Goal: Task Accomplishment & Management: Use online tool/utility

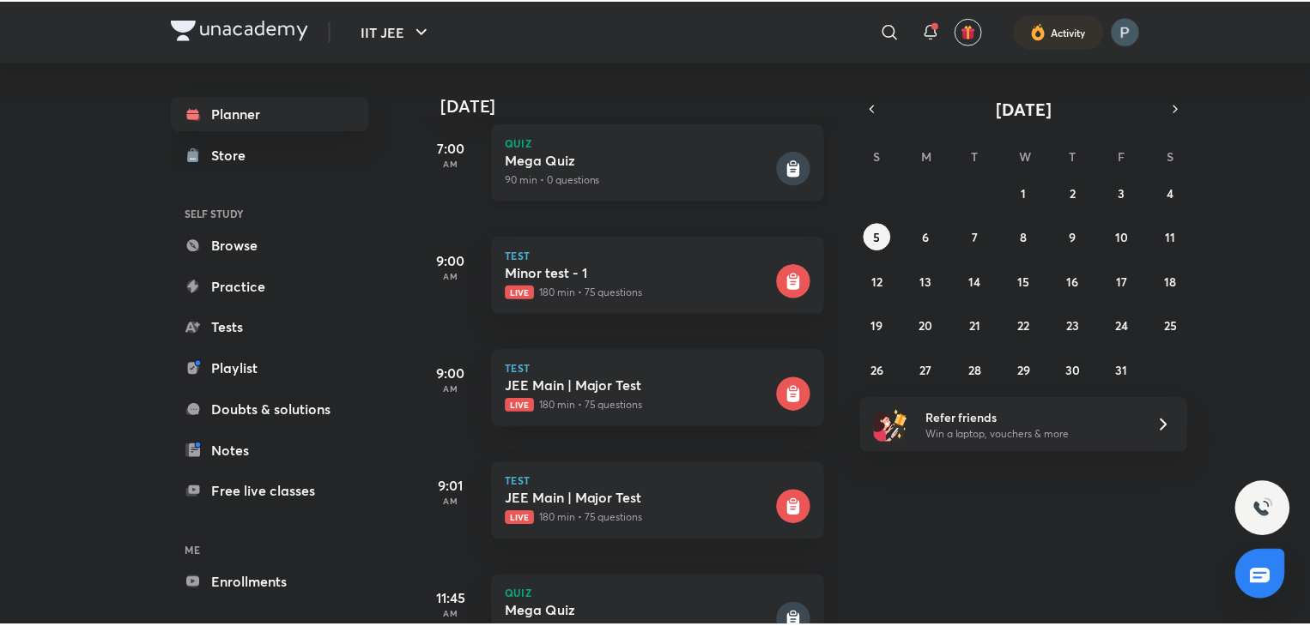
scroll to position [178, 0]
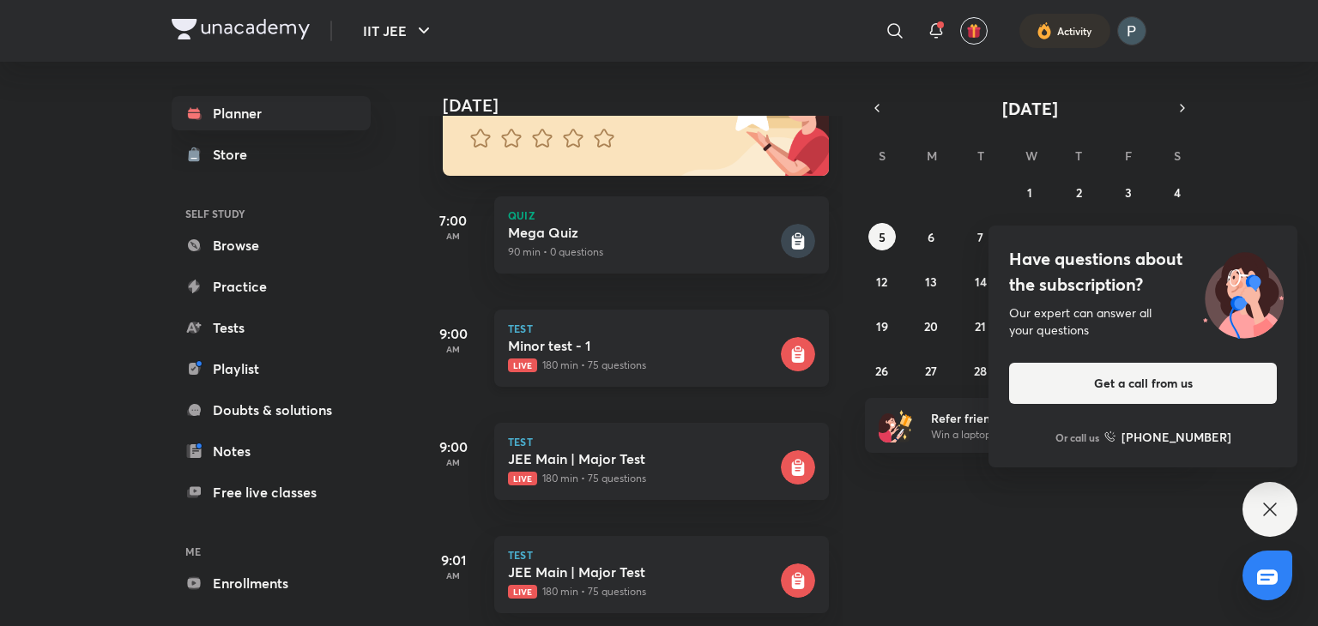
click at [795, 349] on icon at bounding box center [798, 349] width 6 height 4
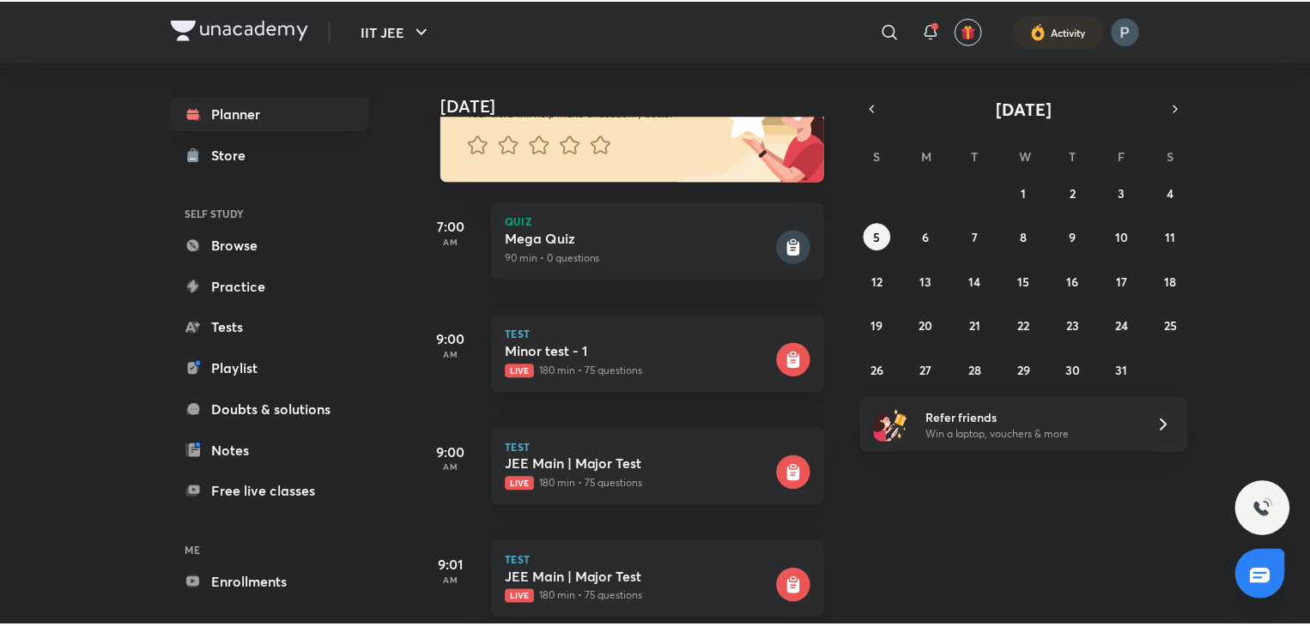
scroll to position [175, 0]
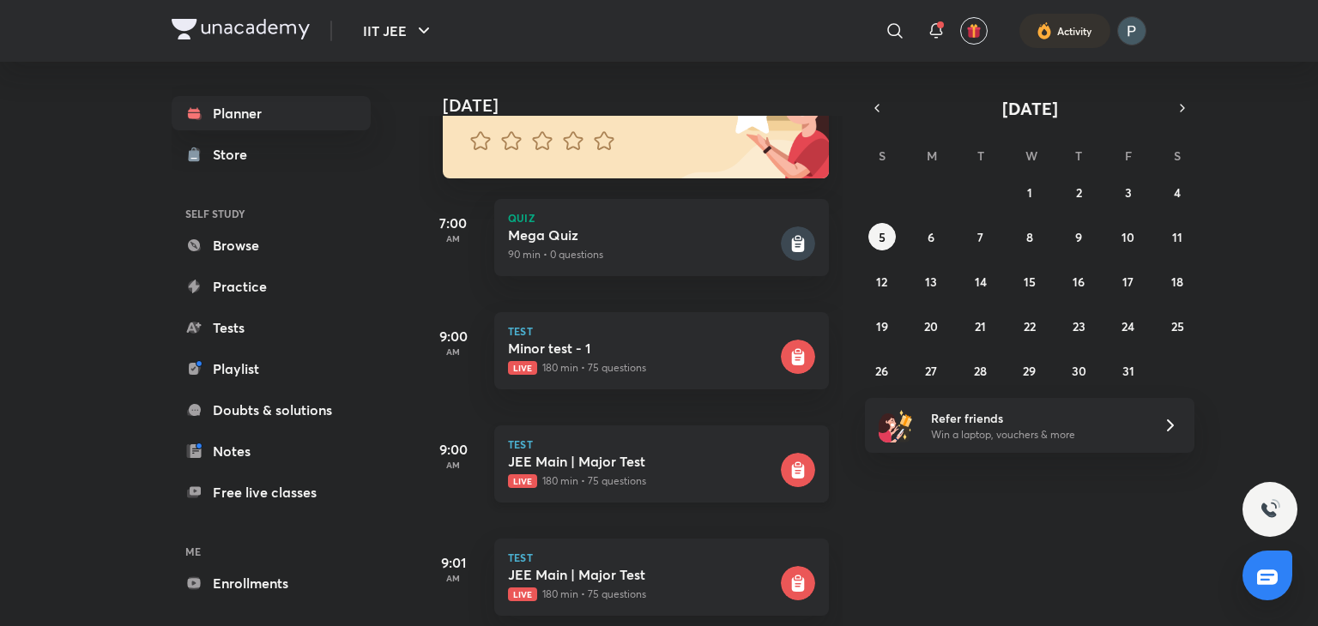
click at [781, 463] on rect at bounding box center [798, 470] width 34 height 34
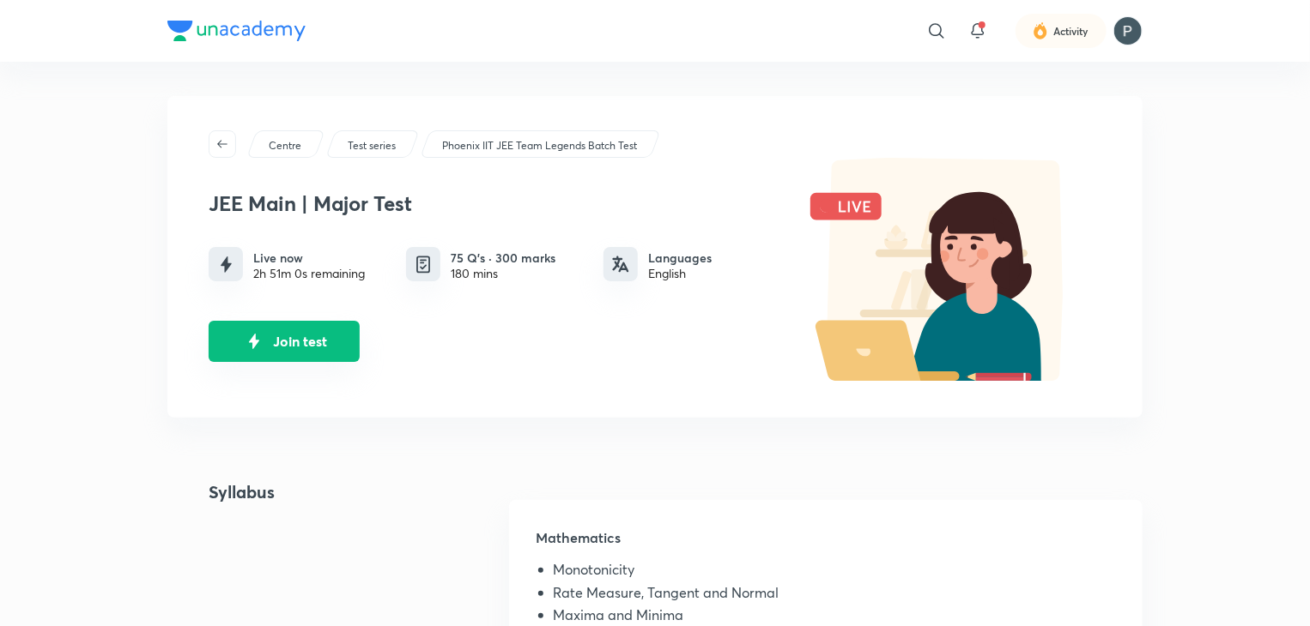
click at [312, 336] on button "Join test" at bounding box center [284, 341] width 151 height 41
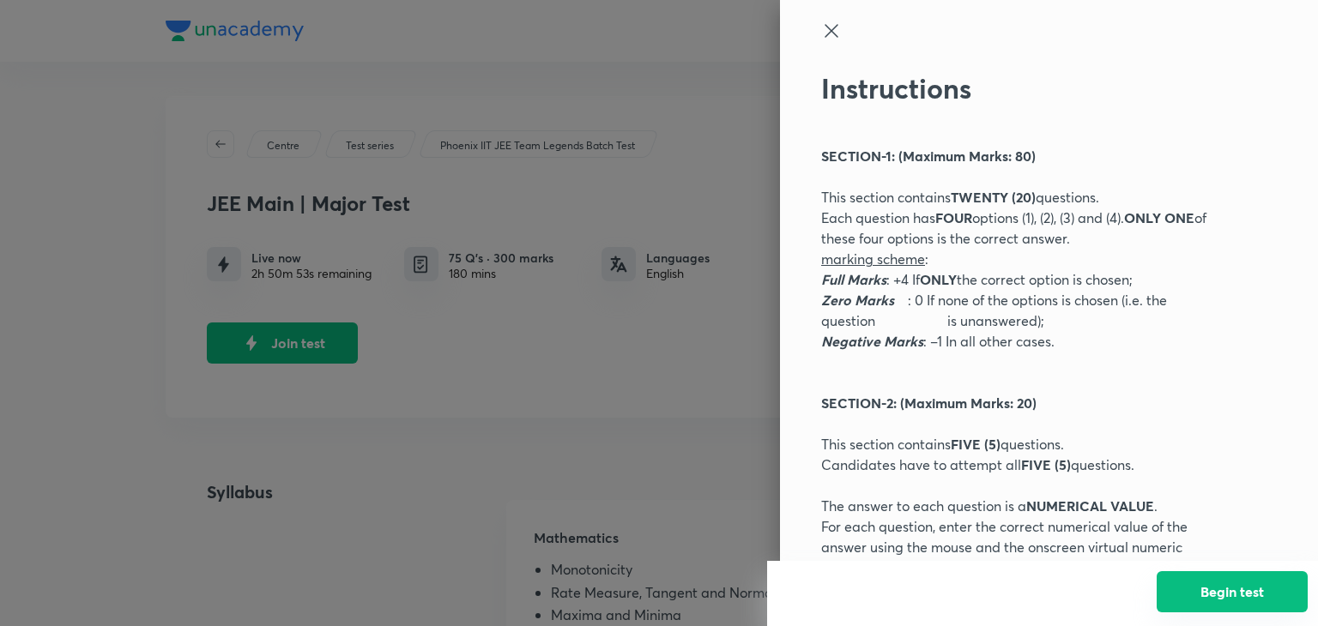
click at [1185, 585] on button "Begin test" at bounding box center [1232, 592] width 151 height 41
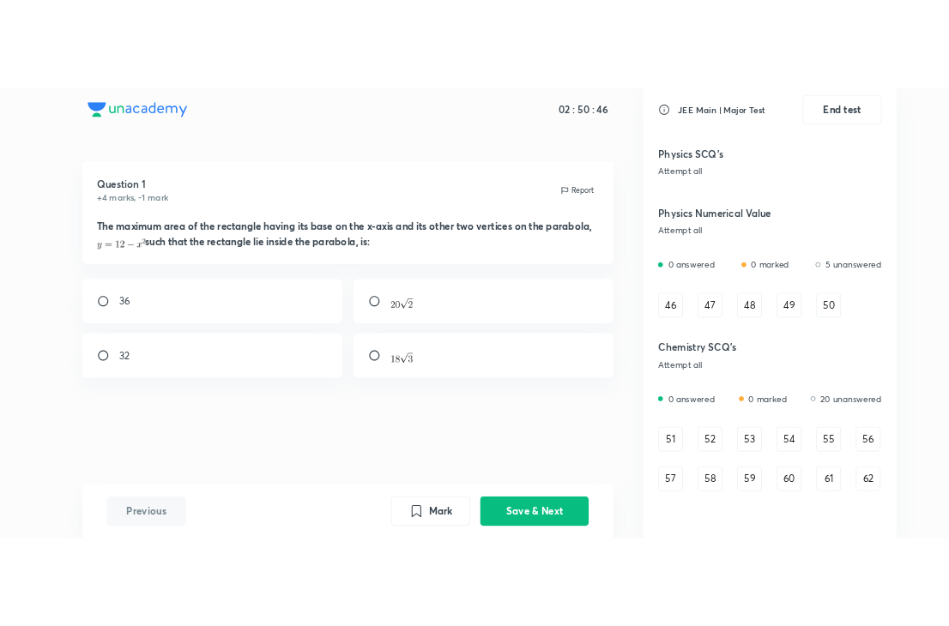
scroll to position [807, 0]
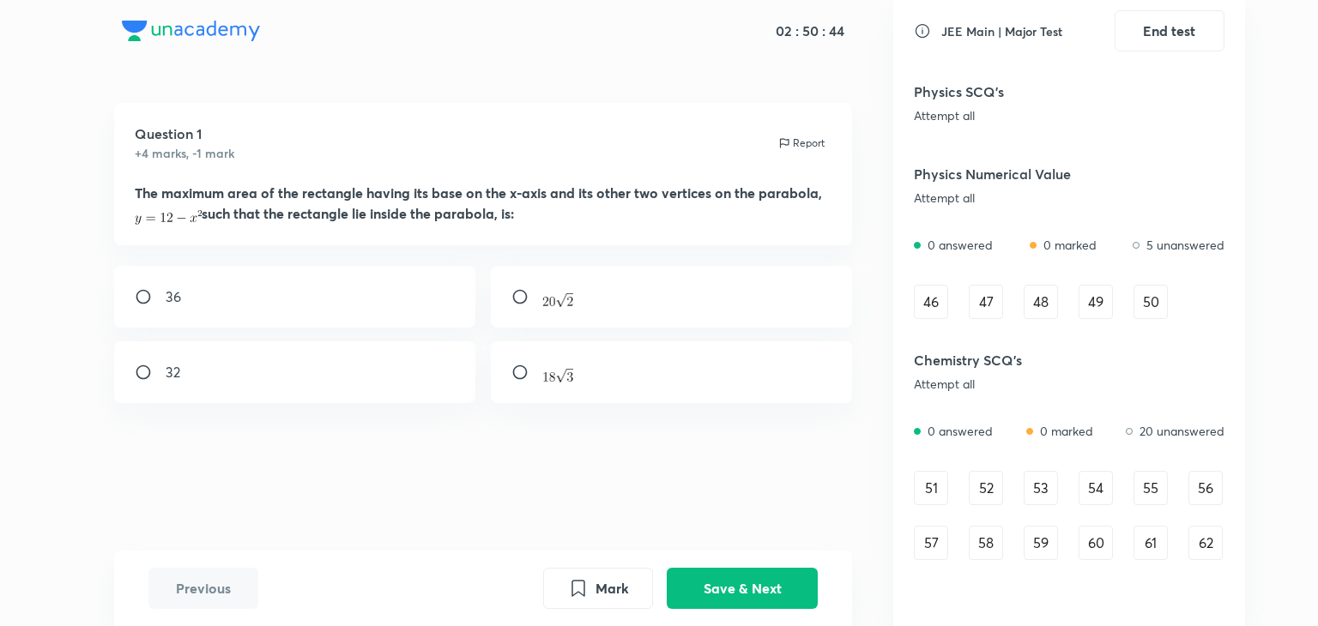
click at [923, 476] on div "51" at bounding box center [931, 488] width 34 height 34
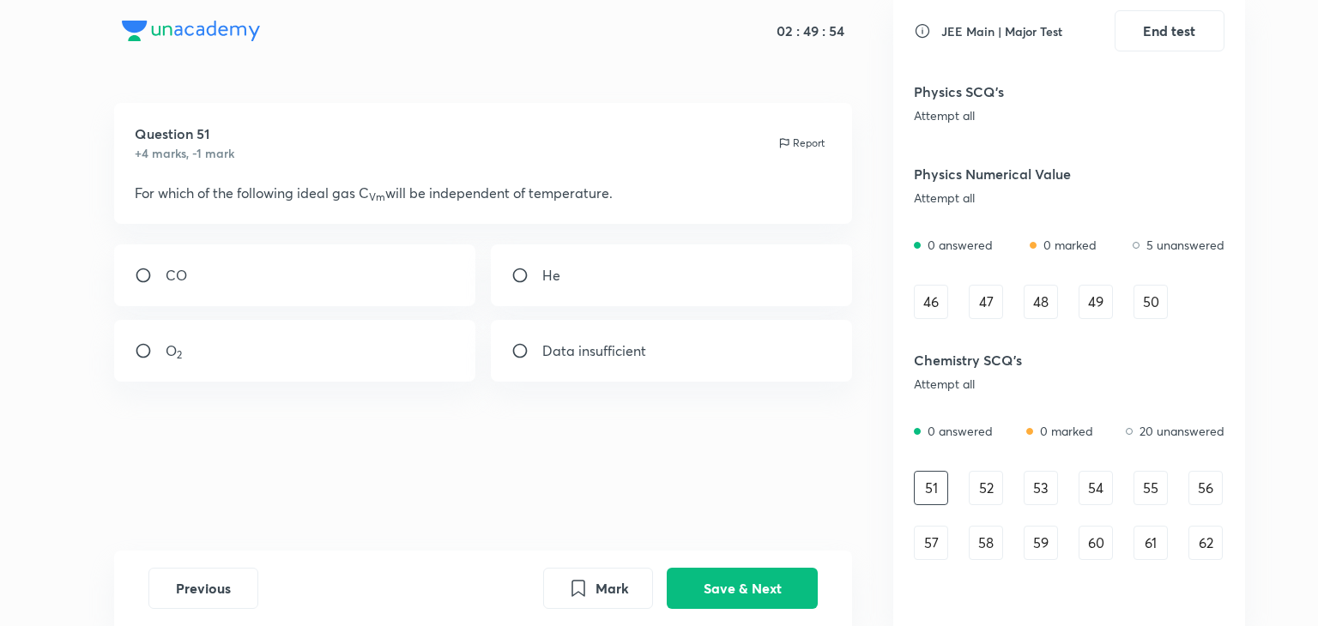
click at [511, 273] on input "radio" at bounding box center [526, 275] width 31 height 17
radio input "true"
click at [714, 581] on button "Save & Next" at bounding box center [742, 586] width 151 height 41
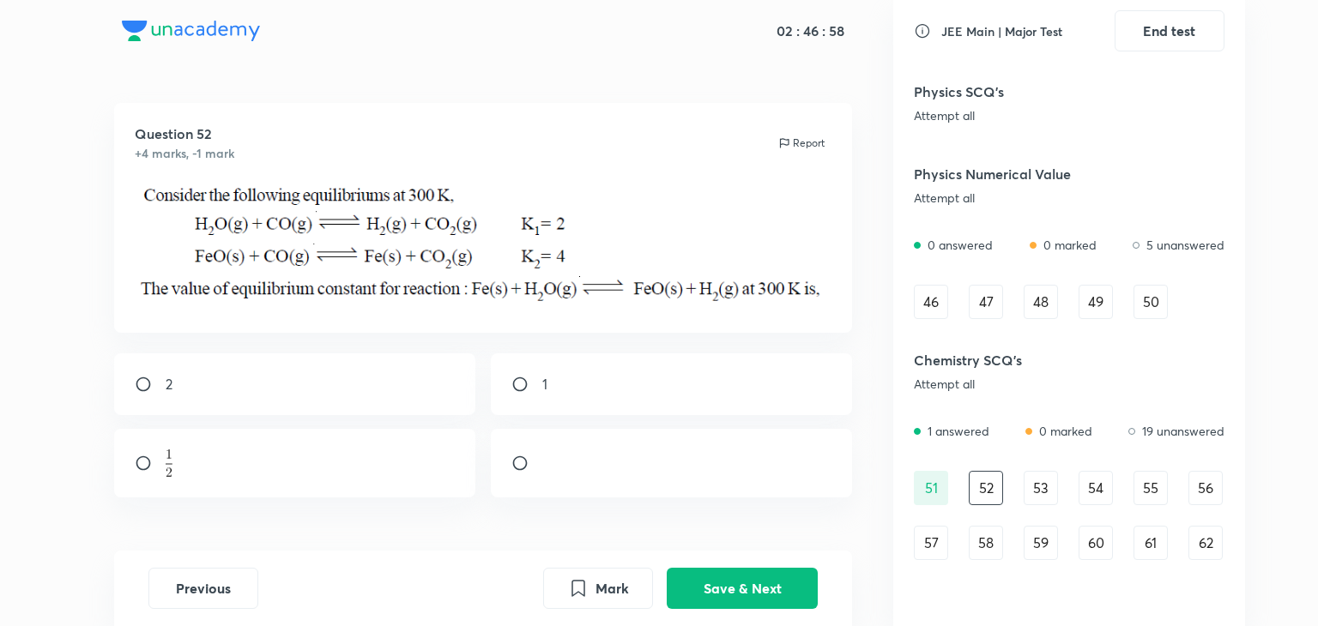
click at [139, 469] on input "radio" at bounding box center [150, 463] width 31 height 17
radio input "true"
click at [726, 579] on button "Save & Next" at bounding box center [742, 586] width 151 height 41
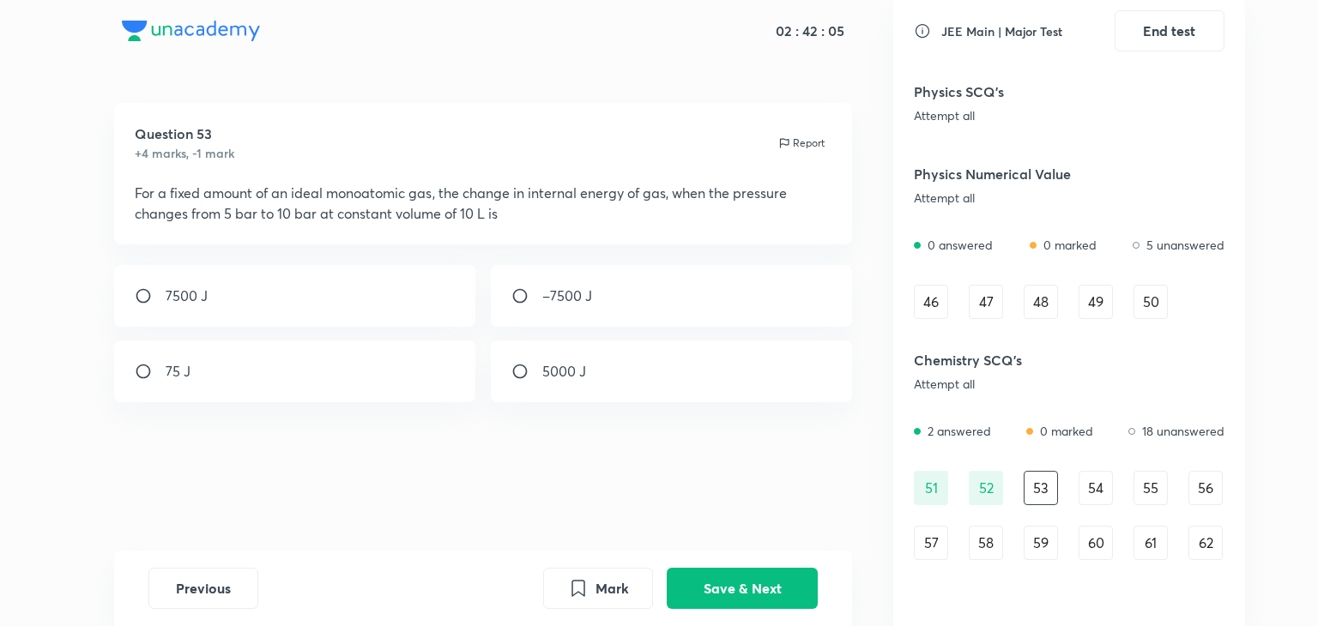
click at [142, 305] on input "radio" at bounding box center [150, 296] width 31 height 17
radio input "true"
click at [706, 587] on button "Save & Next" at bounding box center [742, 586] width 151 height 41
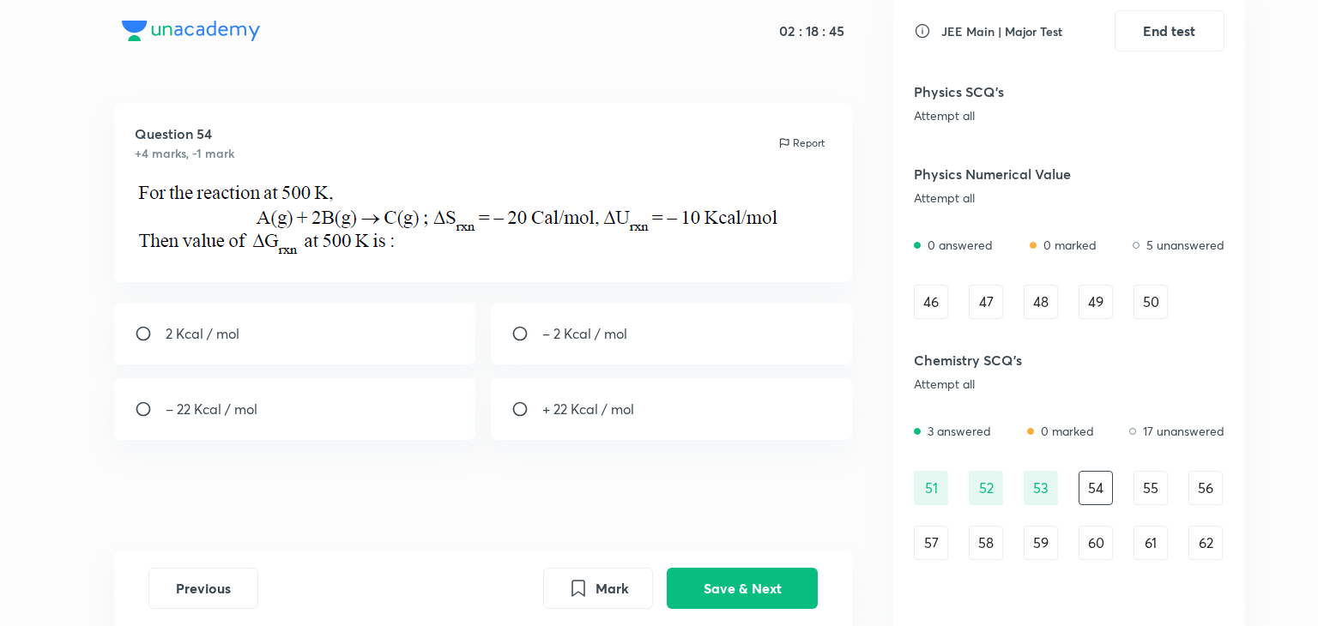
click at [514, 487] on div "Question 54 +4 marks, -1 mark Report 2 Kcal / mol – 2 Kcal / mol – 22 Kcal / mo…" at bounding box center [483, 327] width 820 height 448
click at [592, 333] on p "– 2 Kcal / mol" at bounding box center [584, 334] width 85 height 21
radio input "true"
click at [748, 578] on button "Save & Next" at bounding box center [742, 586] width 151 height 41
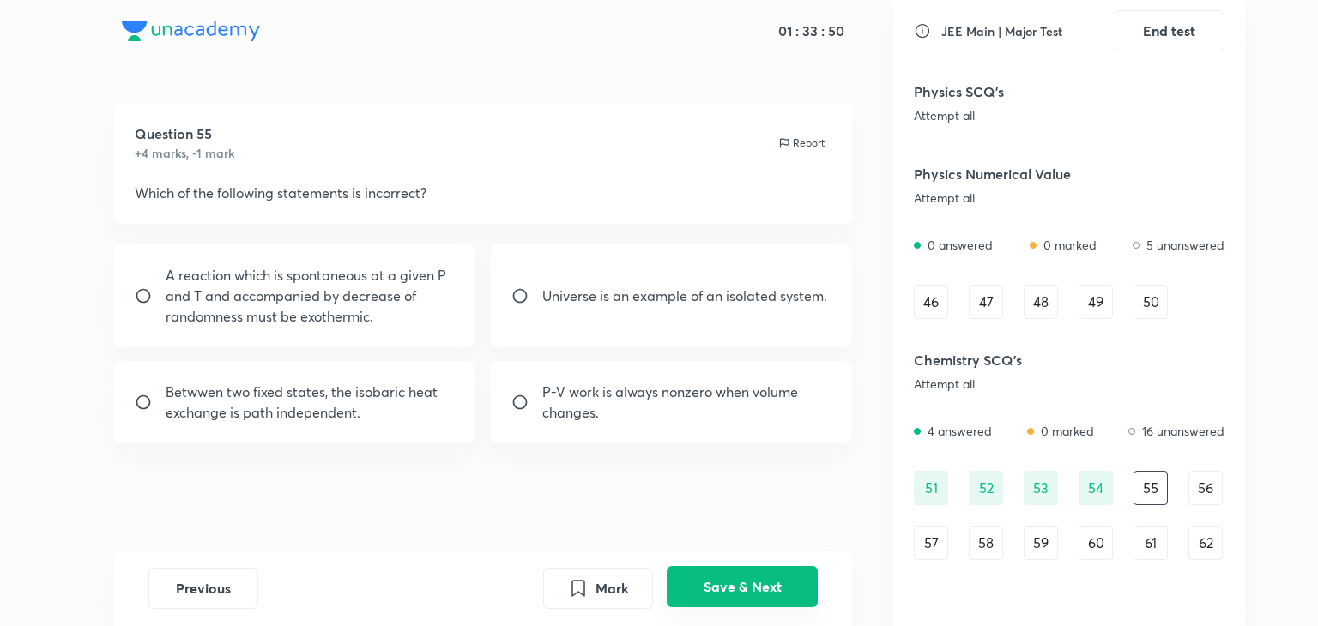
click at [697, 585] on button "Save & Next" at bounding box center [742, 586] width 151 height 41
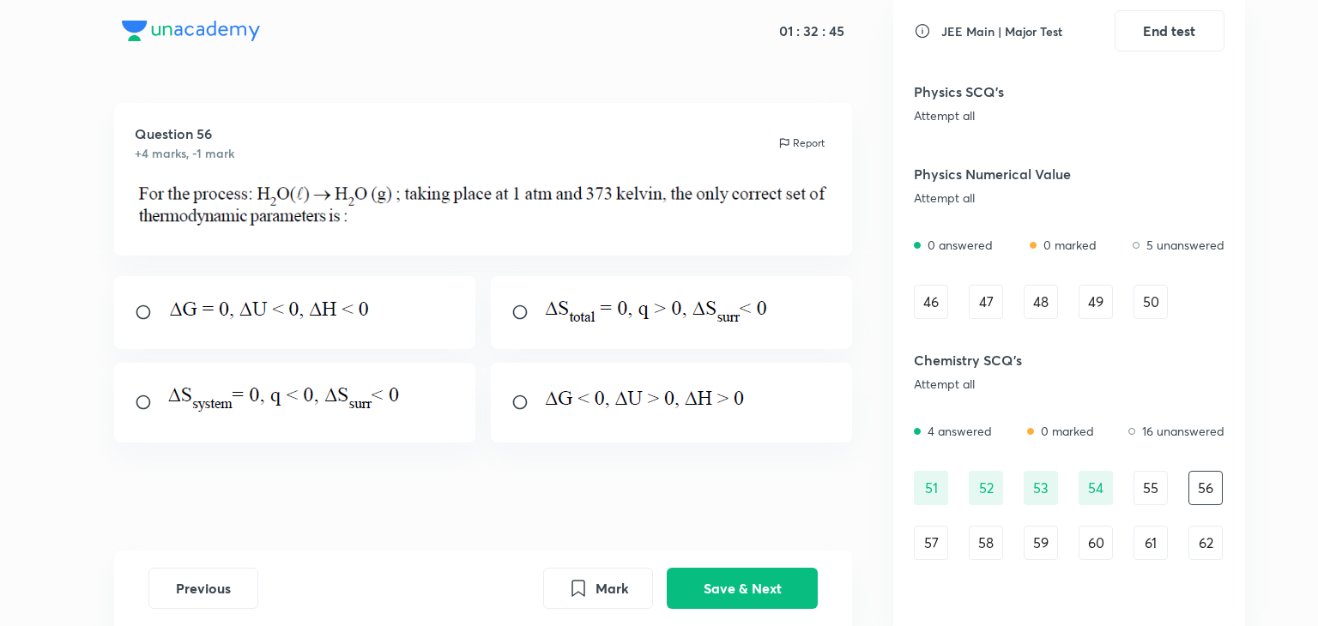
click at [199, 320] on img at bounding box center [269, 310] width 207 height 24
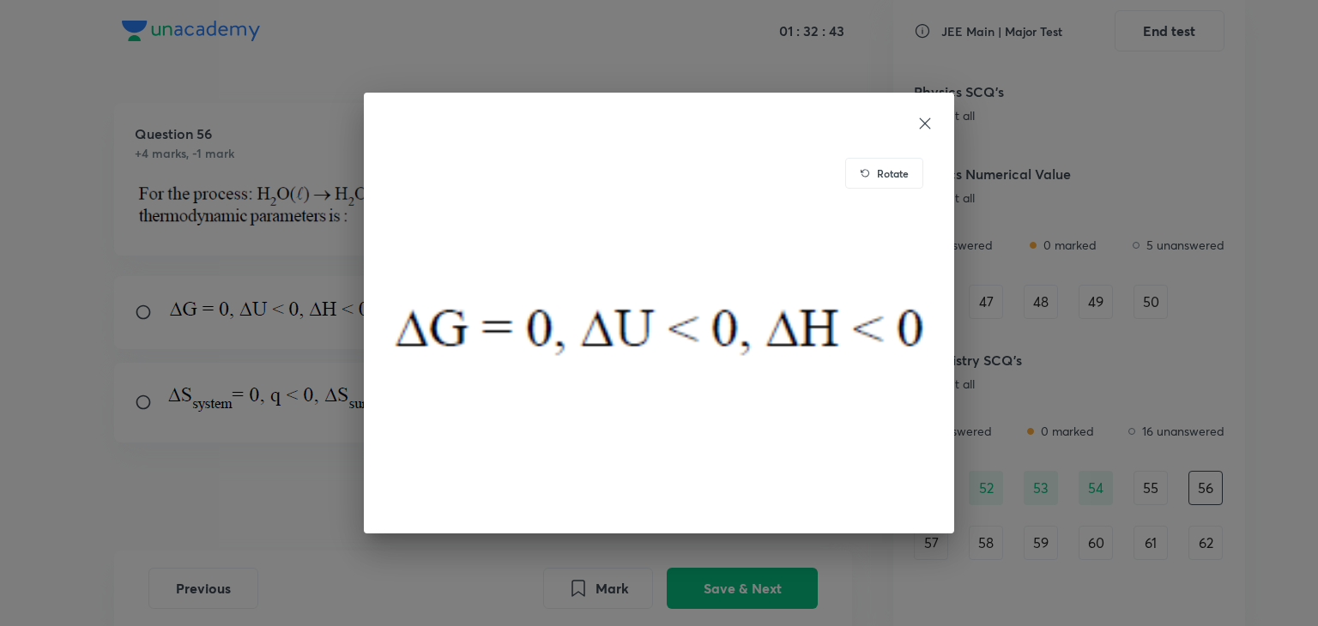
click at [305, 269] on div "Rotate" at bounding box center [659, 313] width 1318 height 626
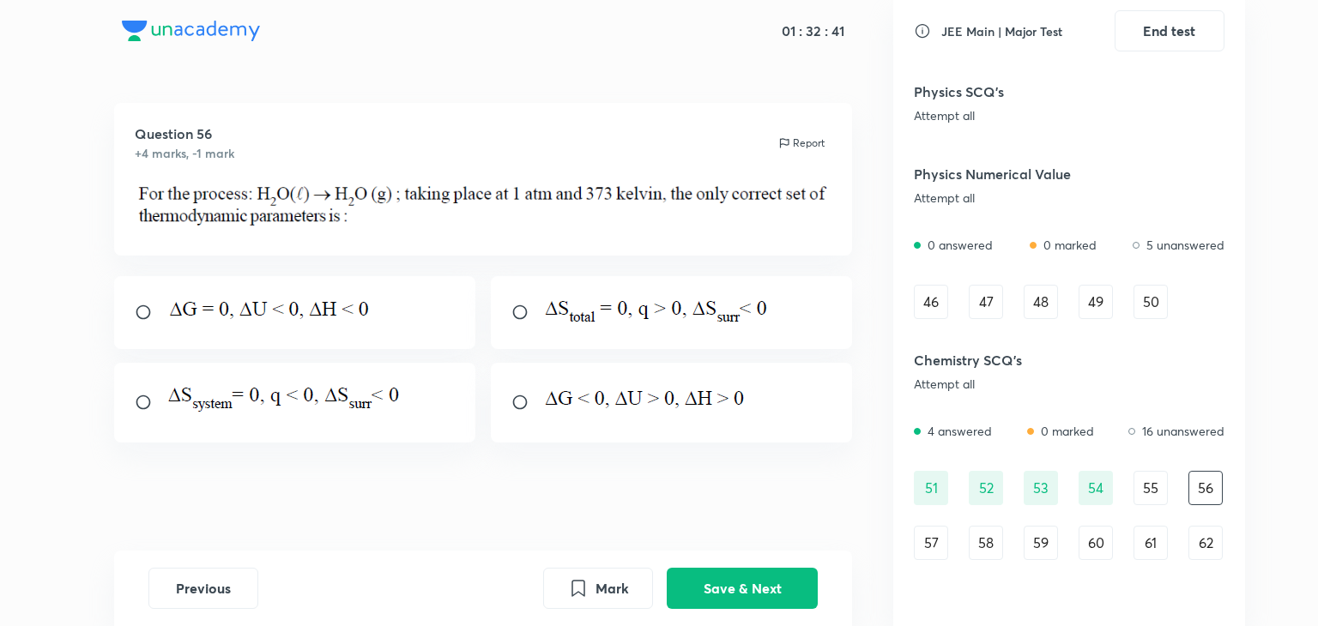
click at [136, 321] on input "radio" at bounding box center [150, 312] width 31 height 17
radio input "true"
click at [741, 584] on button "Save & Next" at bounding box center [742, 586] width 151 height 41
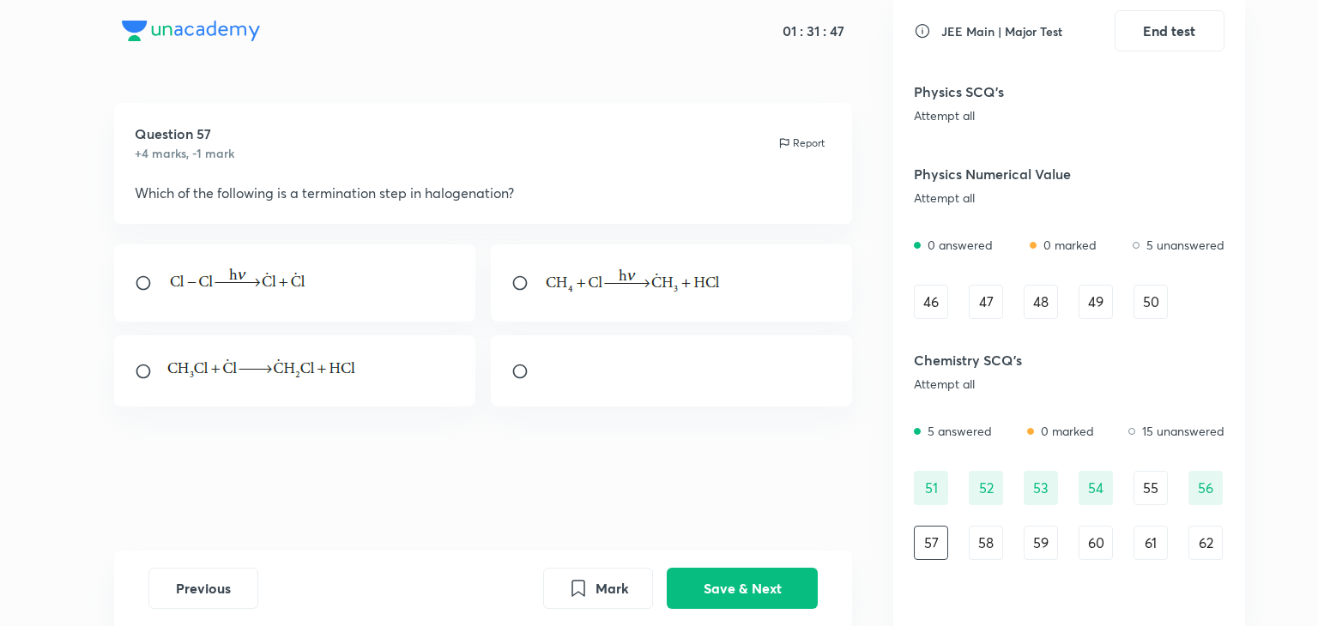
click at [520, 366] on input "radio" at bounding box center [526, 371] width 31 height 17
radio input "true"
click at [711, 572] on button "Save & Next" at bounding box center [742, 586] width 151 height 41
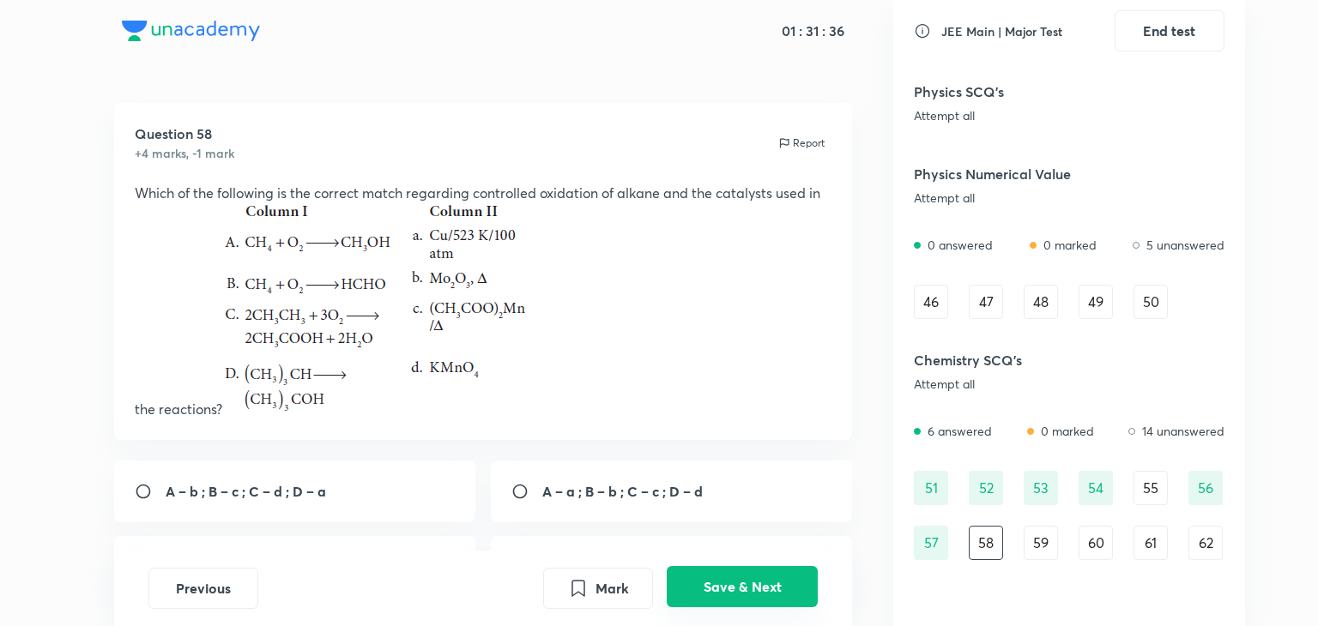
click at [711, 572] on button "Save & Next" at bounding box center [742, 586] width 151 height 41
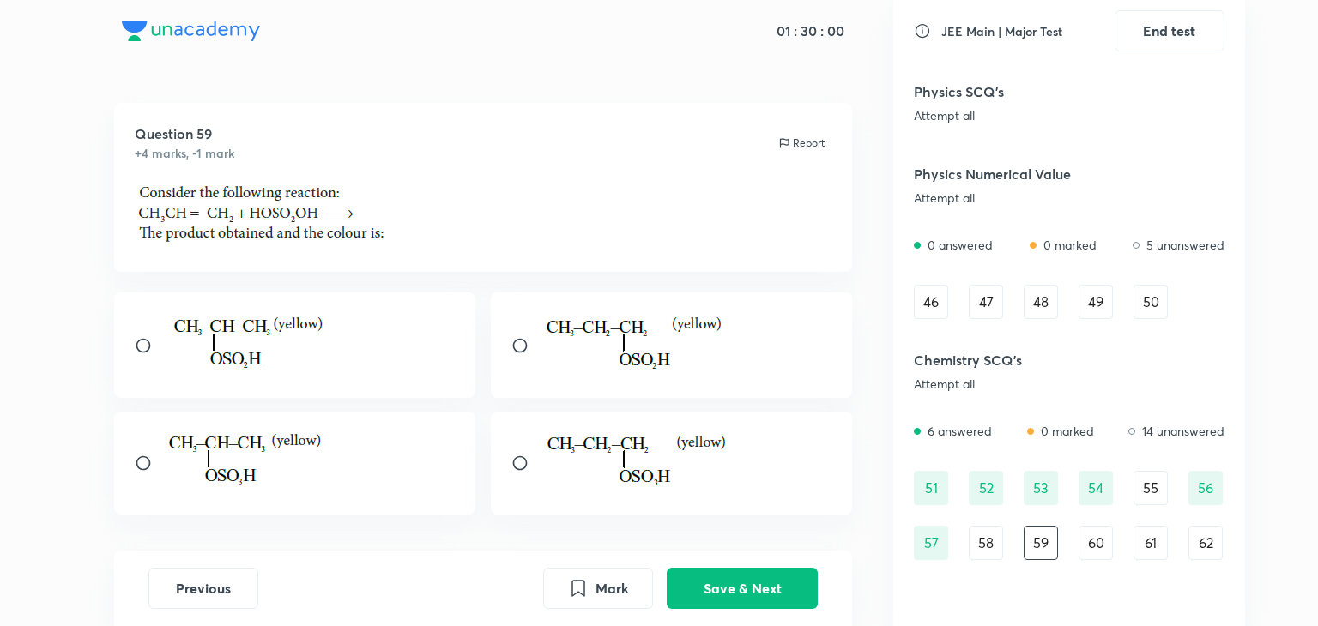
click at [156, 467] on input "radio" at bounding box center [150, 463] width 31 height 17
click at [154, 471] on input "radio" at bounding box center [150, 463] width 31 height 17
radio input "true"
click at [737, 580] on button "Save & Next" at bounding box center [742, 586] width 151 height 41
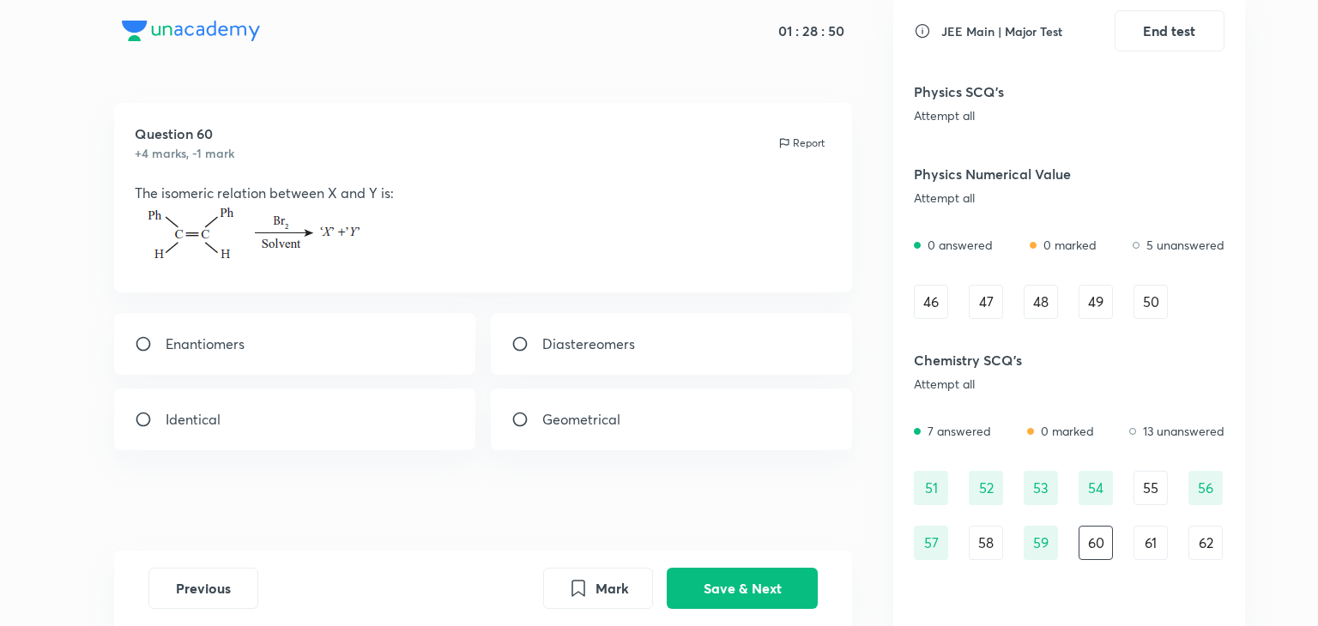
drag, startPoint x: 110, startPoint y: 214, endPoint x: 118, endPoint y: 180, distance: 34.6
click at [118, 180] on div "Question 60 +4 marks, -1 mark Report The isomeric relation between X and Y is: …" at bounding box center [483, 328] width 820 height 451
click at [132, 342] on div "Enantiomers" at bounding box center [295, 344] width 362 height 62
radio input "true"
click at [719, 577] on button "Save & Next" at bounding box center [742, 586] width 151 height 41
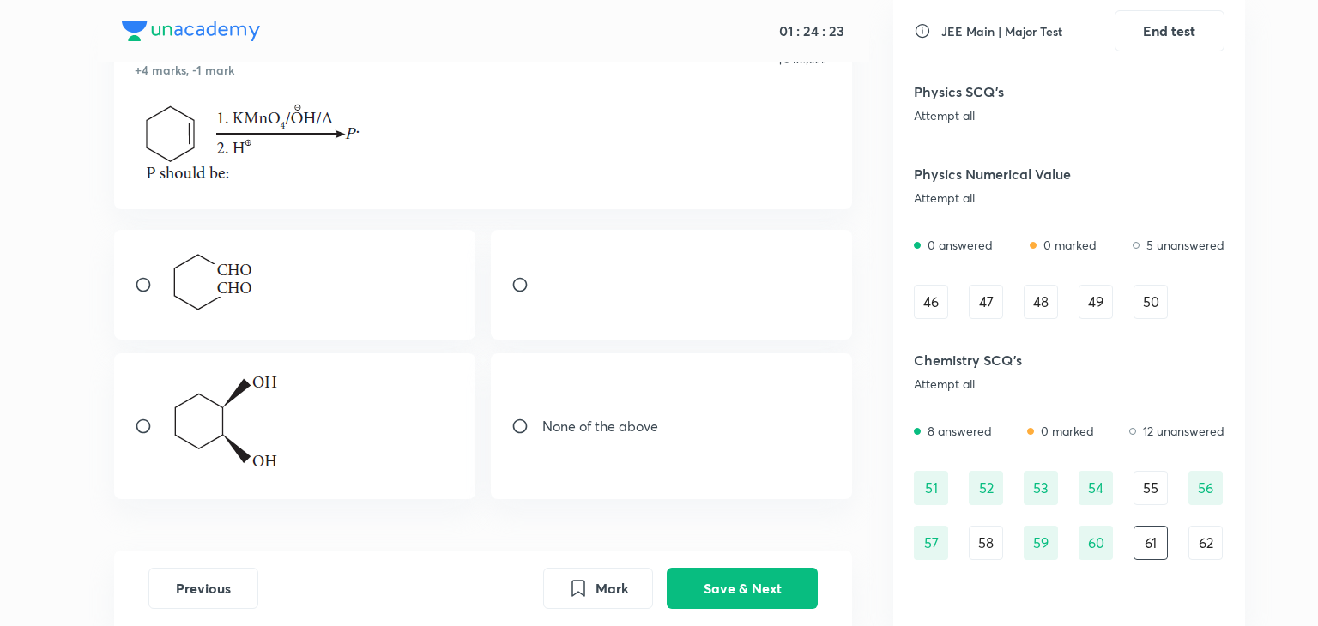
click at [515, 284] on input "radio" at bounding box center [526, 284] width 31 height 17
radio input "true"
click at [761, 587] on button "Save & Next" at bounding box center [742, 586] width 151 height 41
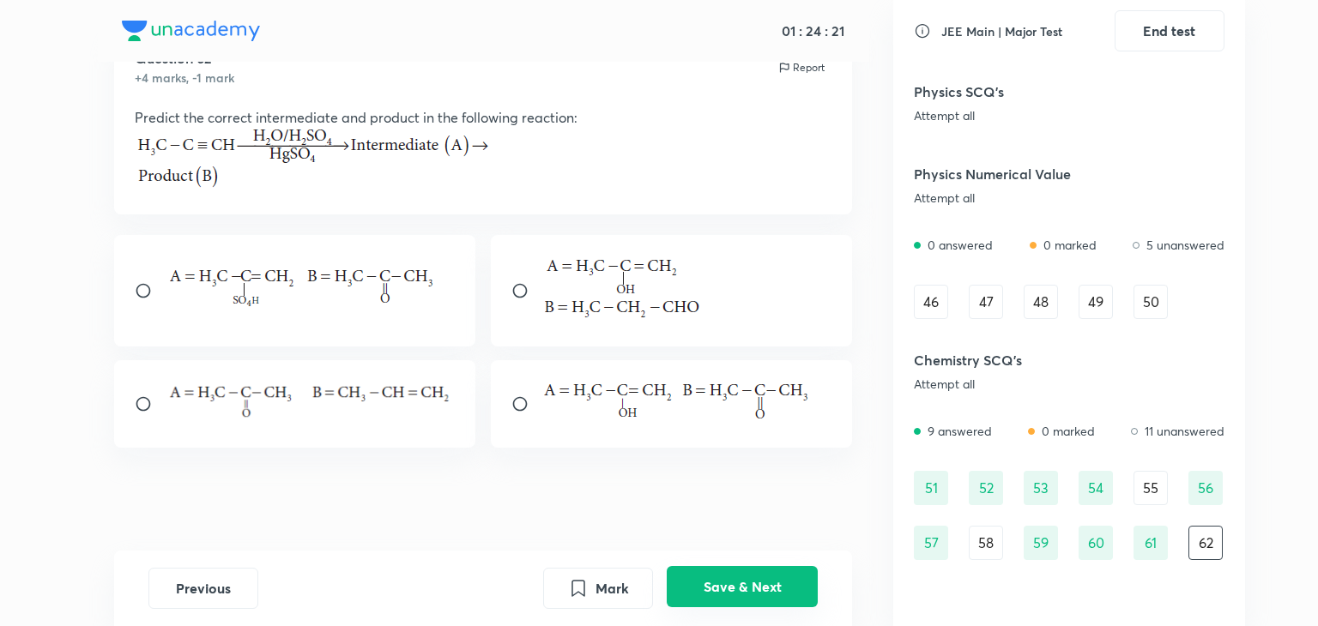
scroll to position [0, 0]
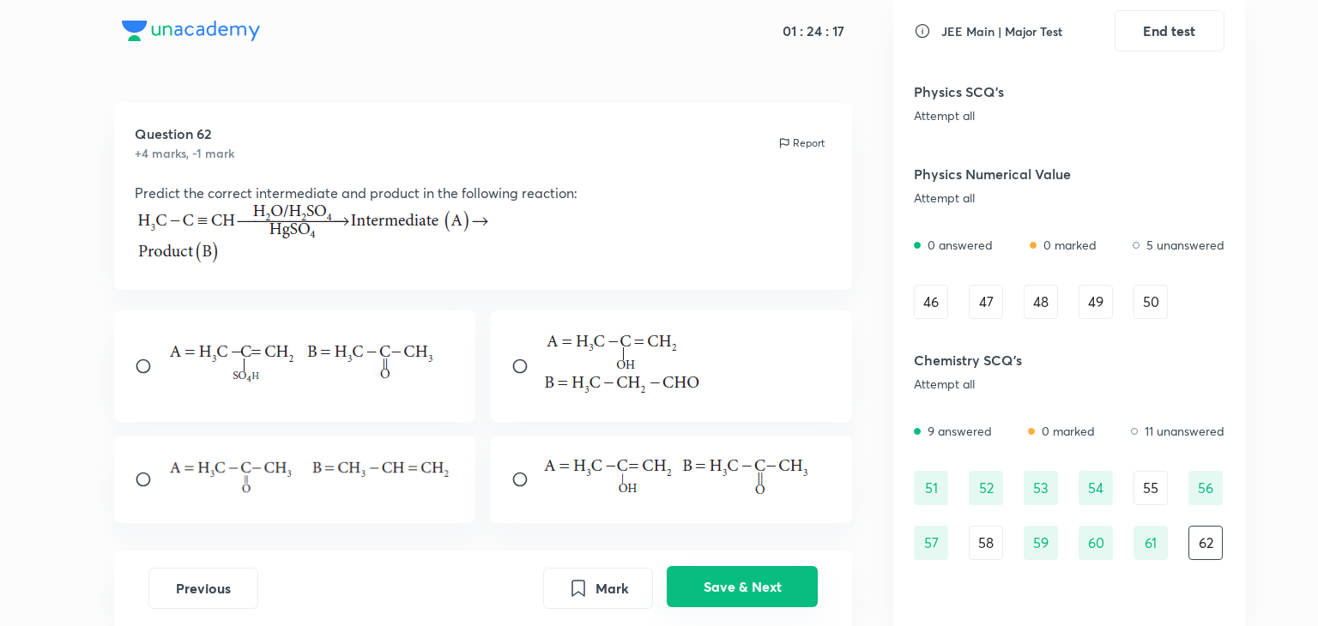
click at [759, 584] on button "Save & Next" at bounding box center [742, 586] width 151 height 41
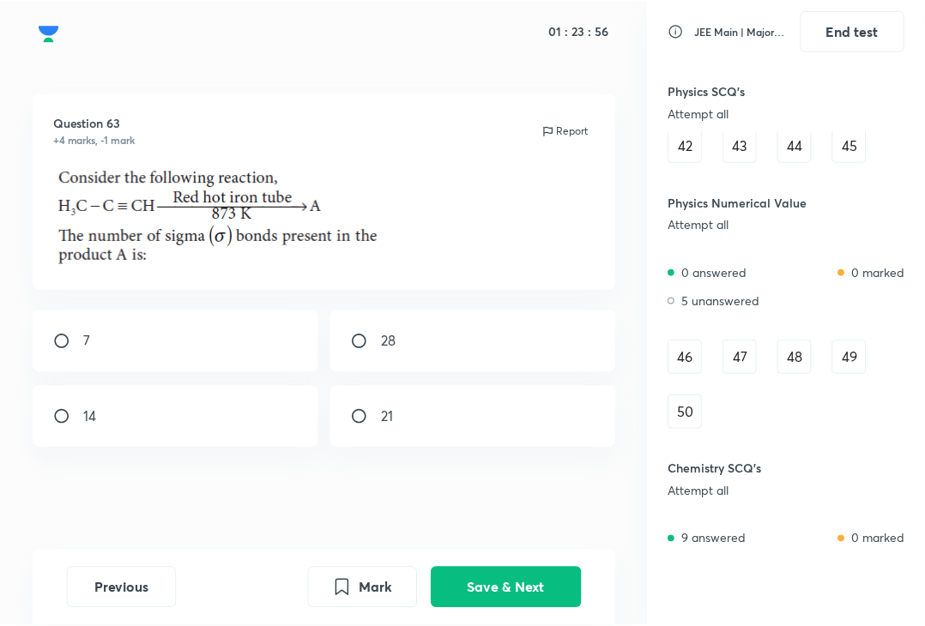
scroll to position [1074, 0]
